Goal: Transaction & Acquisition: Purchase product/service

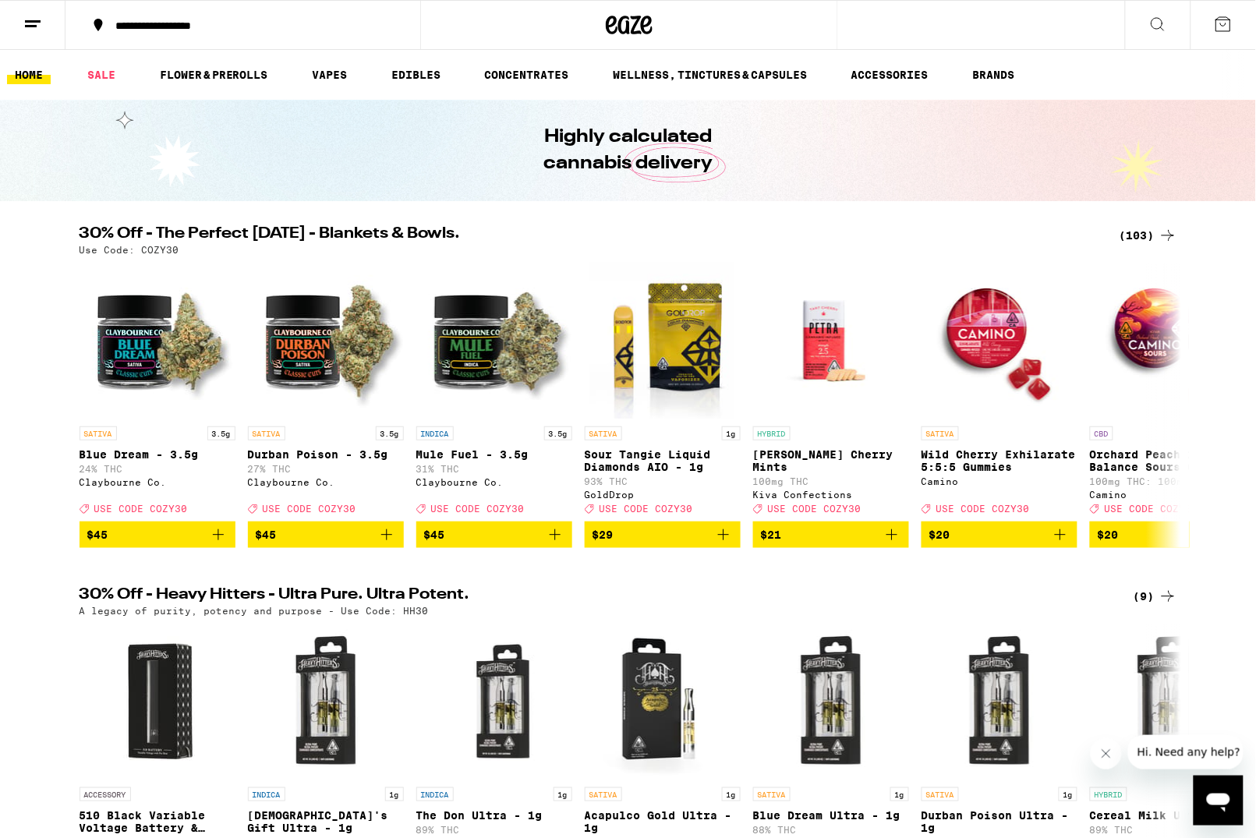
click at [1146, 236] on div "(103)" at bounding box center [1149, 235] width 58 height 19
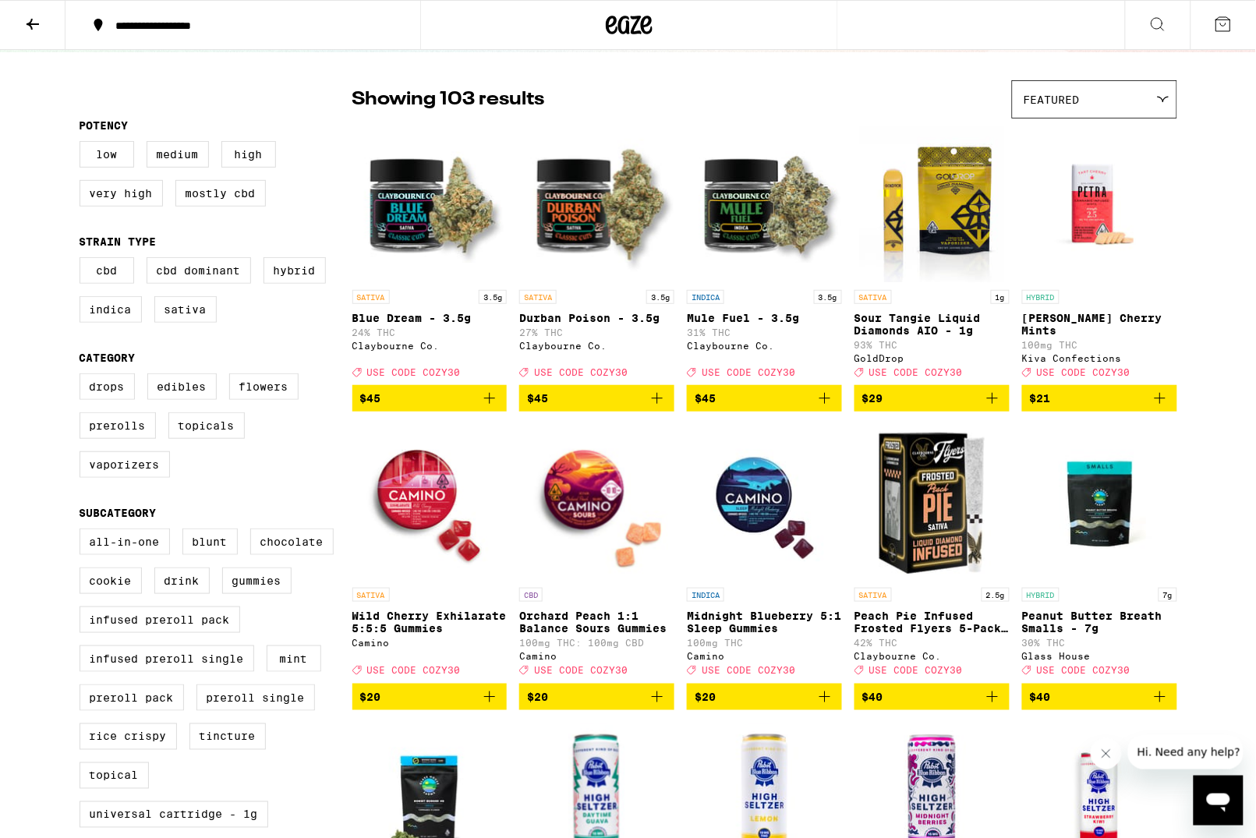
scroll to position [96, 0]
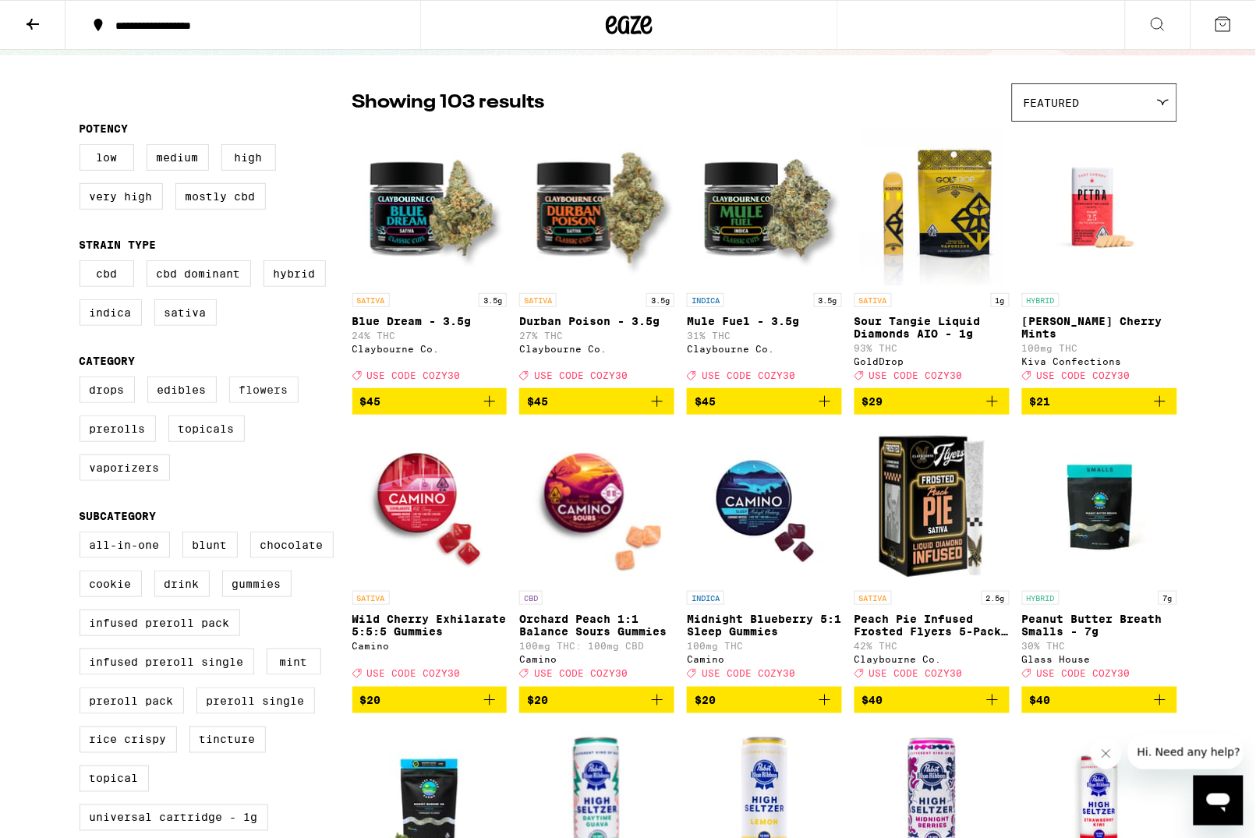
click at [255, 402] on label "Flowers" at bounding box center [263, 390] width 69 height 27
click at [83, 380] on input "Flowers" at bounding box center [83, 379] width 1 height 1
checkbox input "true"
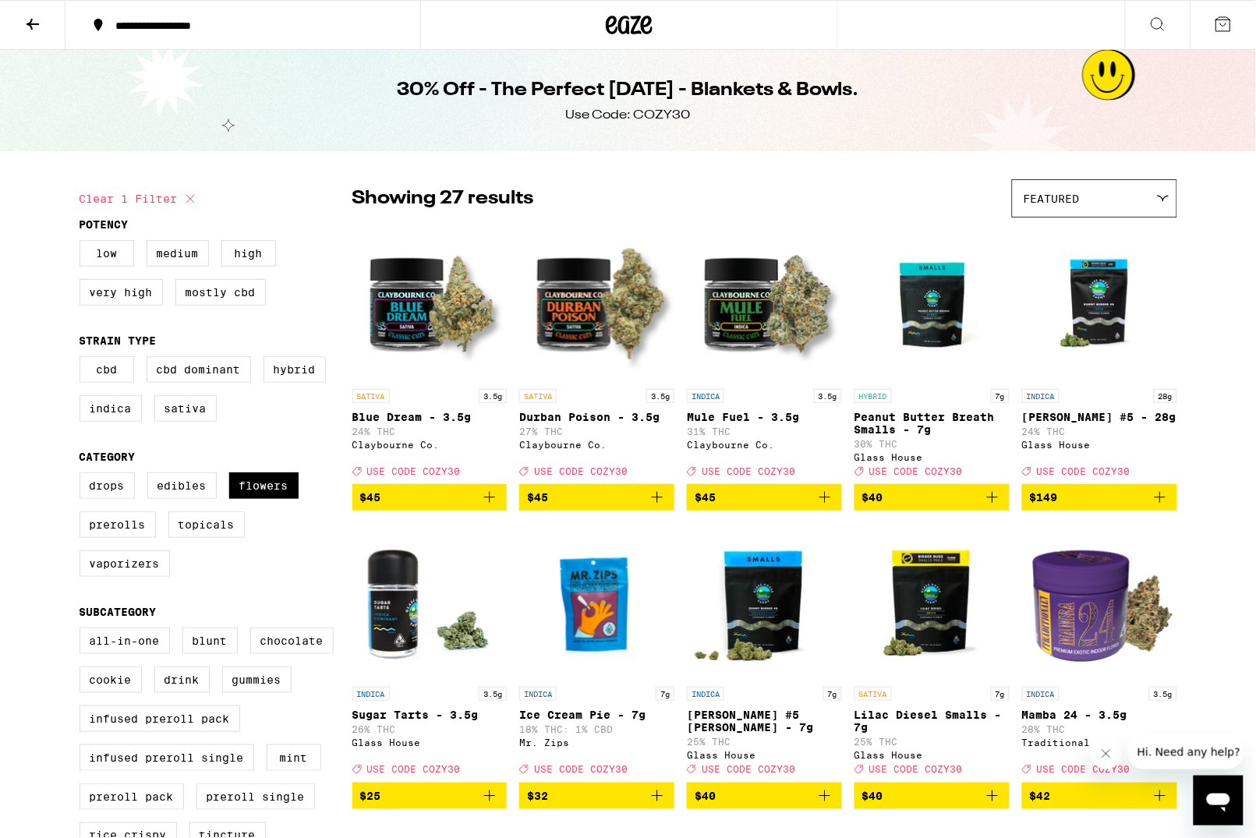
scroll to position [1, 0]
